Goal: Use online tool/utility: Utilize a website feature to perform a specific function

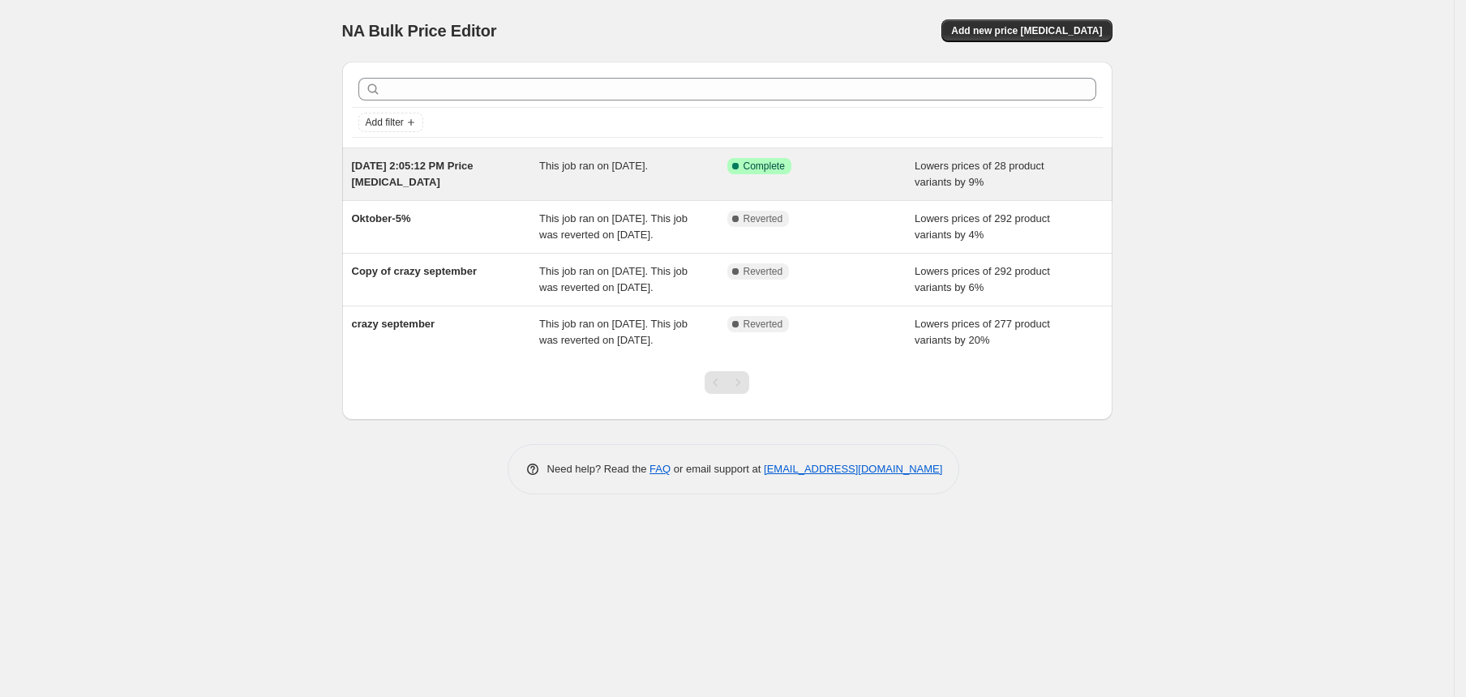
click at [666, 174] on div "This job ran on [DATE]." at bounding box center [633, 174] width 188 height 32
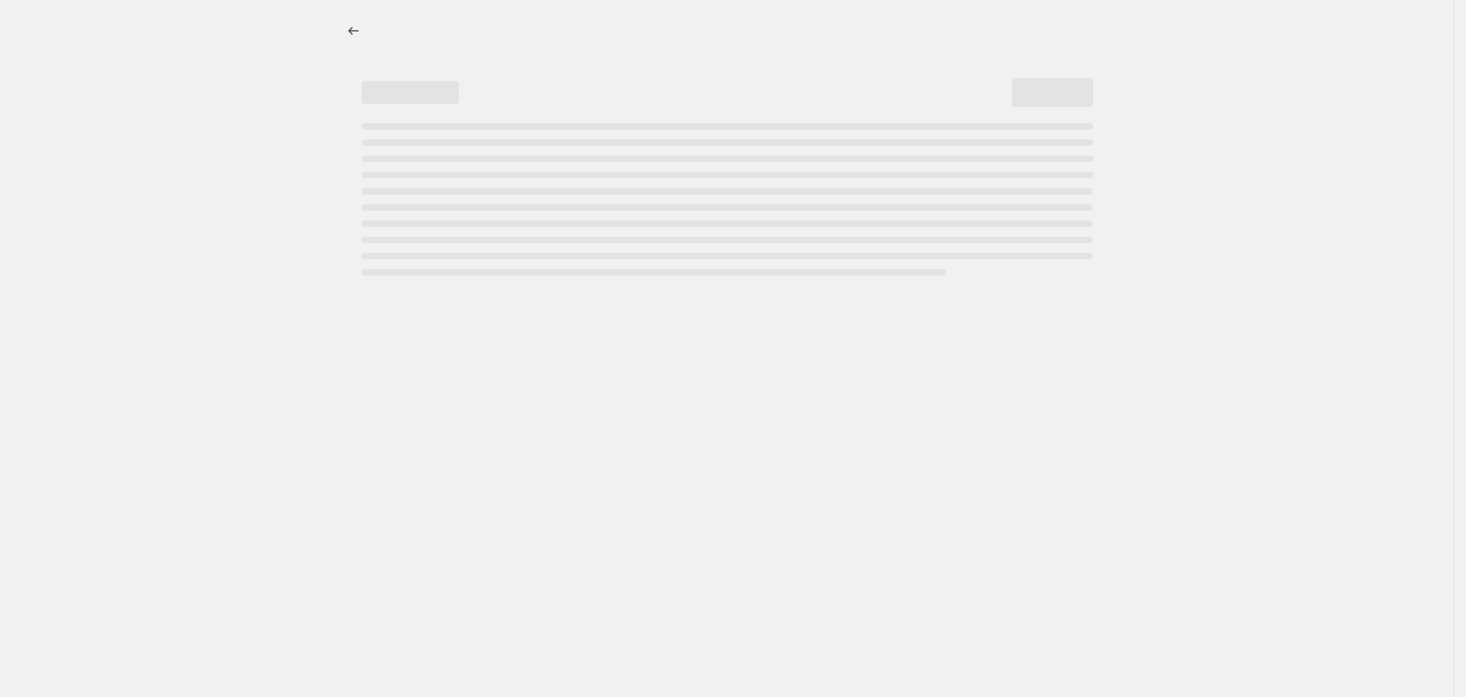
select select "percentage"
select select "collection"
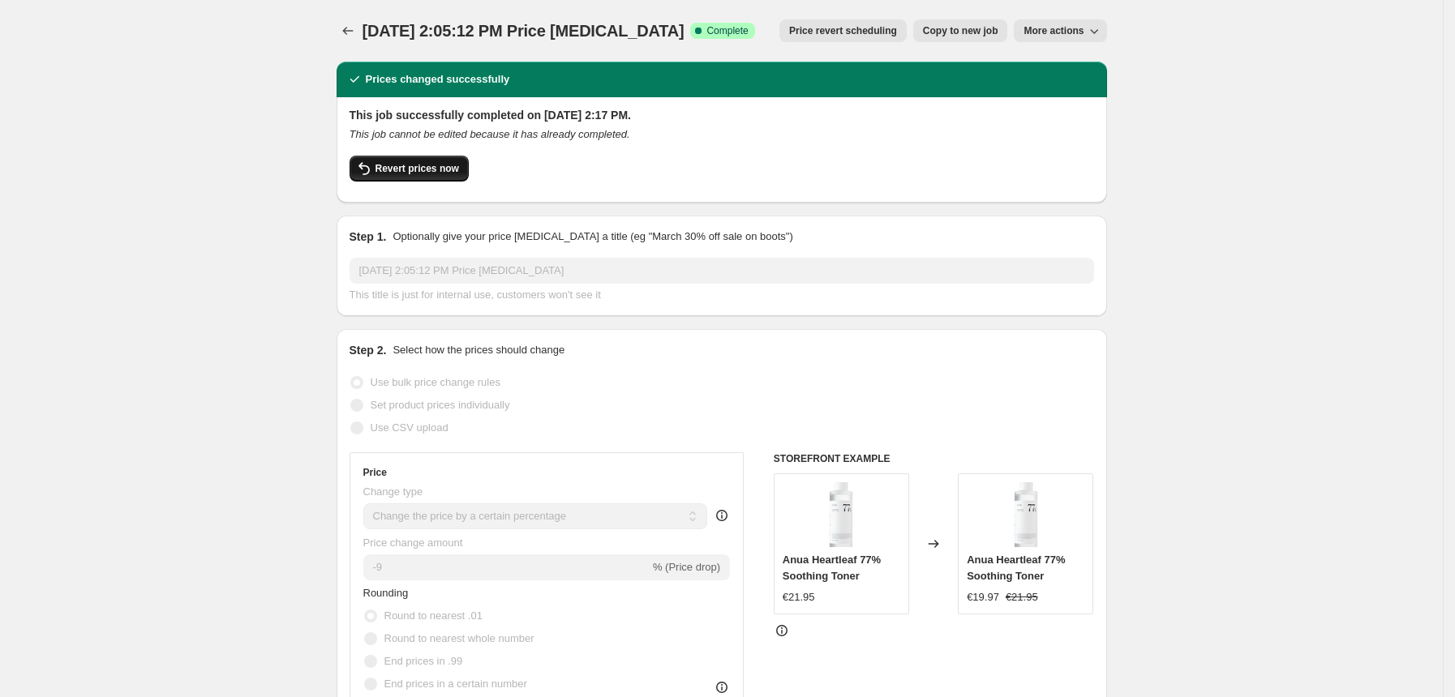
click at [447, 174] on span "Revert prices now" at bounding box center [417, 168] width 84 height 13
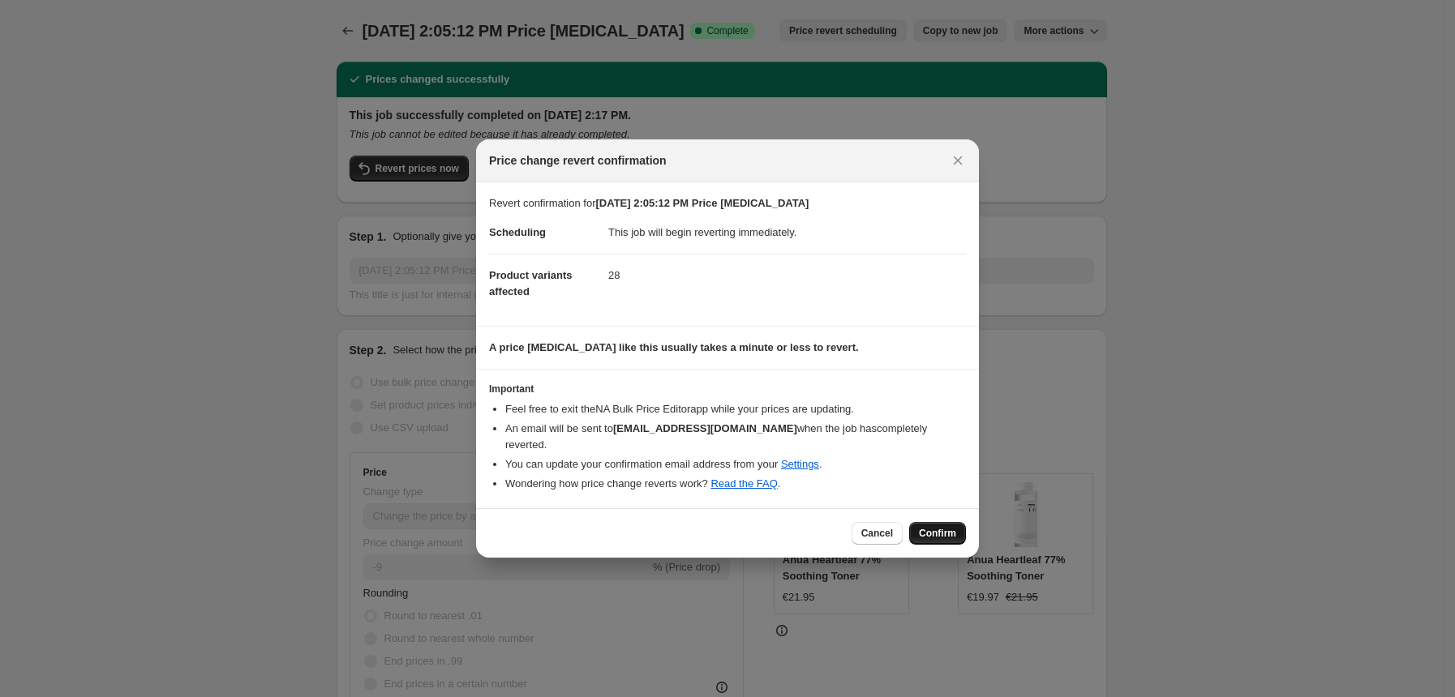
click at [950, 533] on button "Confirm" at bounding box center [937, 533] width 57 height 23
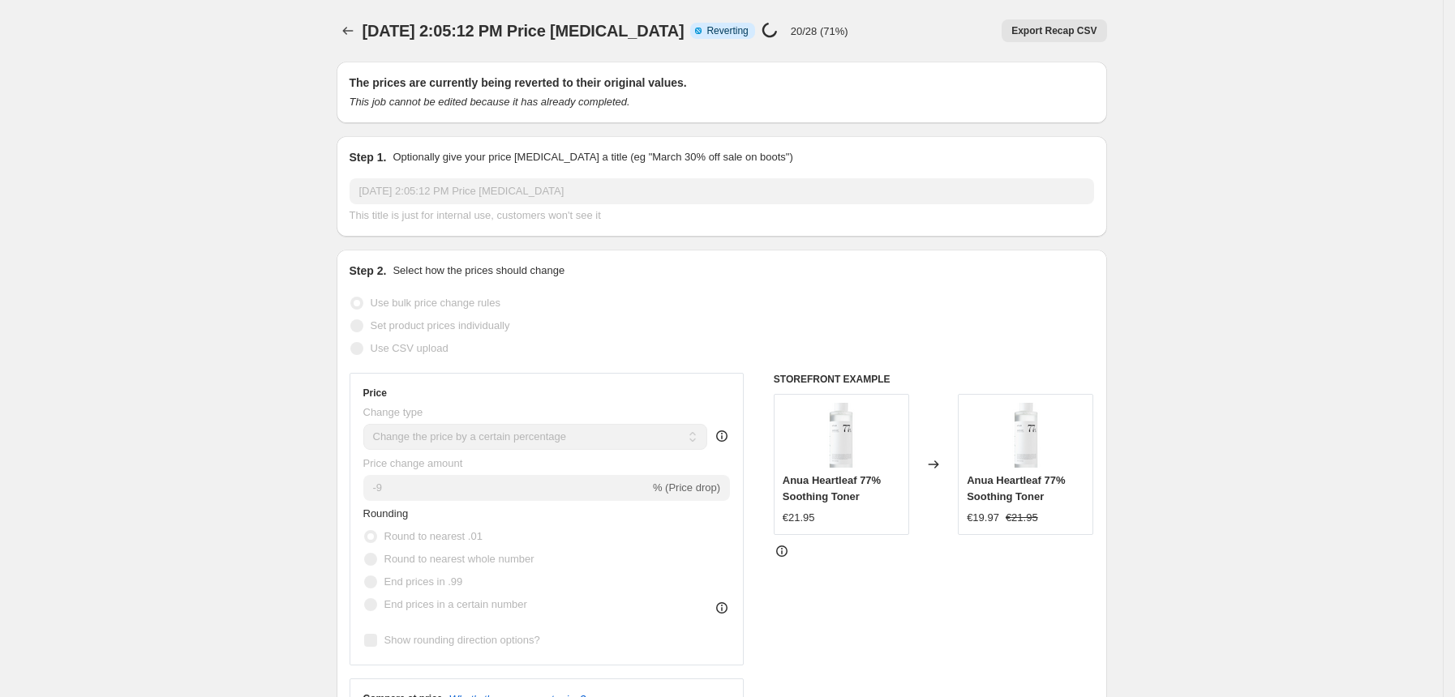
select select "percentage"
select select "collection"
